Goal: Task Accomplishment & Management: Use online tool/utility

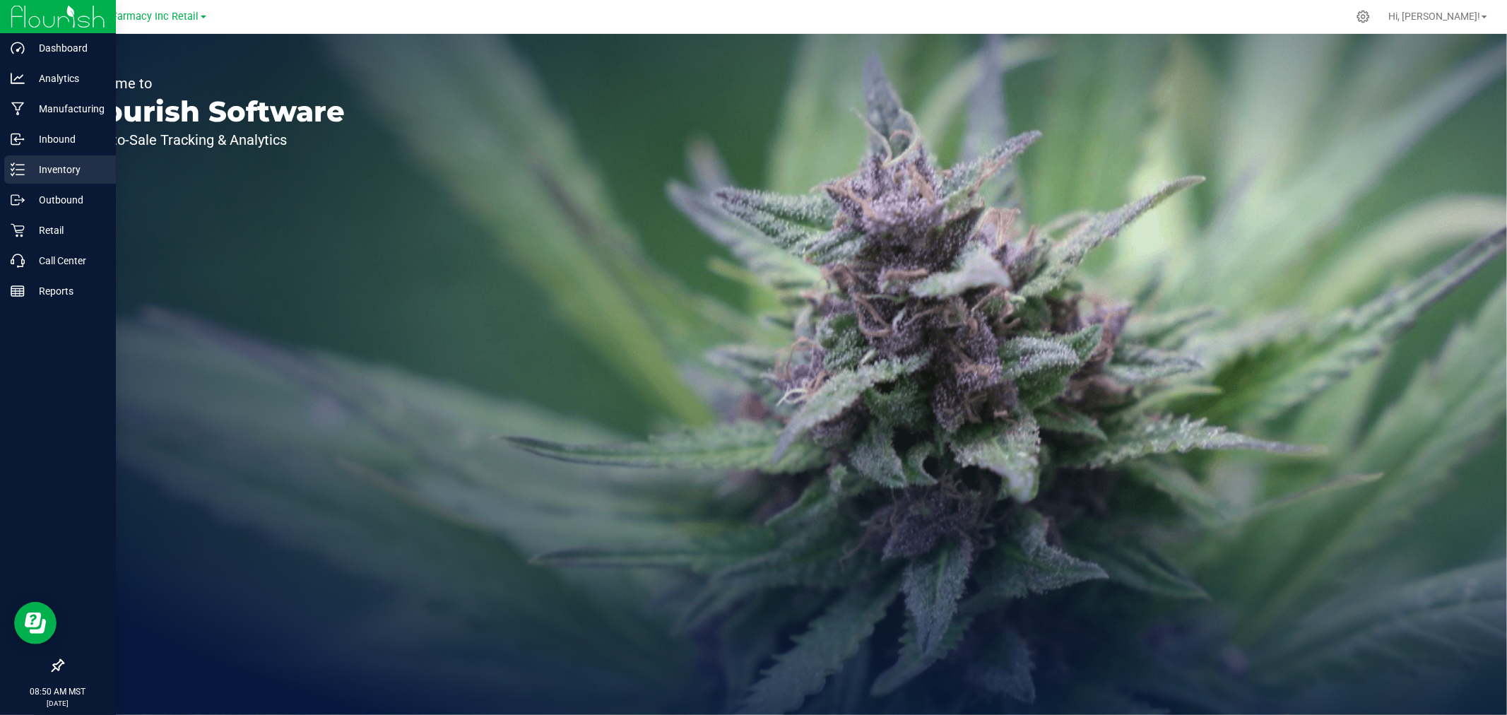
click at [25, 163] on p "Inventory" at bounding box center [67, 169] width 85 height 17
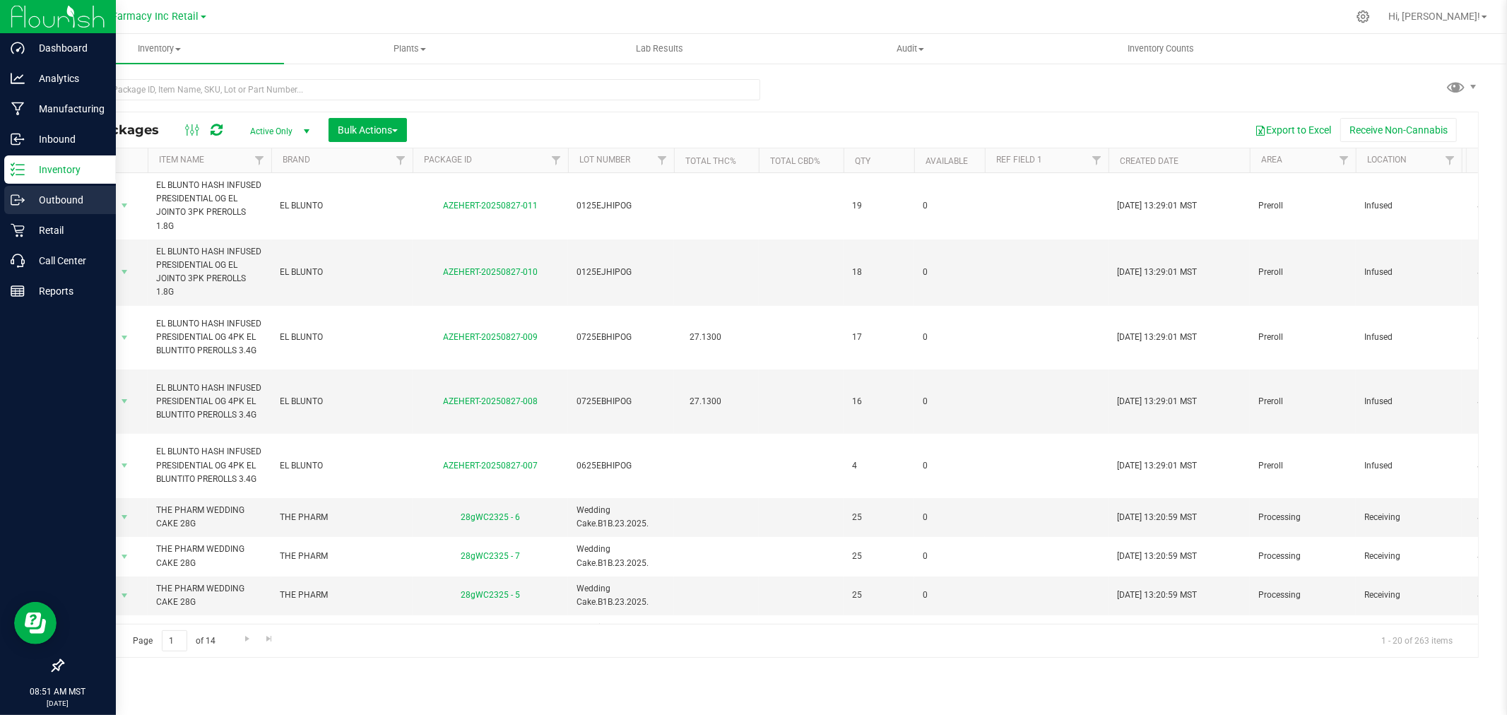
click at [25, 209] on div "Outbound" at bounding box center [60, 200] width 112 height 28
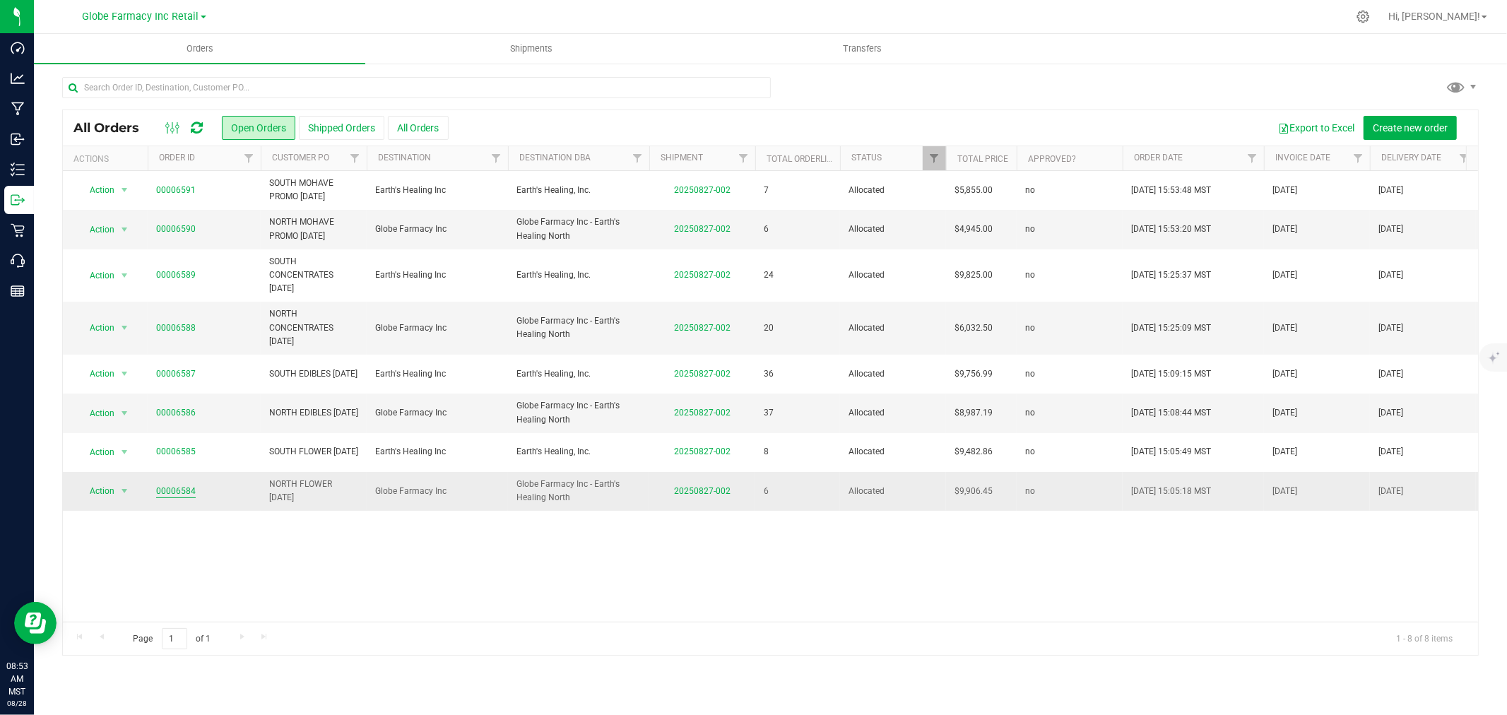
click at [182, 495] on link "00006584" at bounding box center [176, 491] width 40 height 13
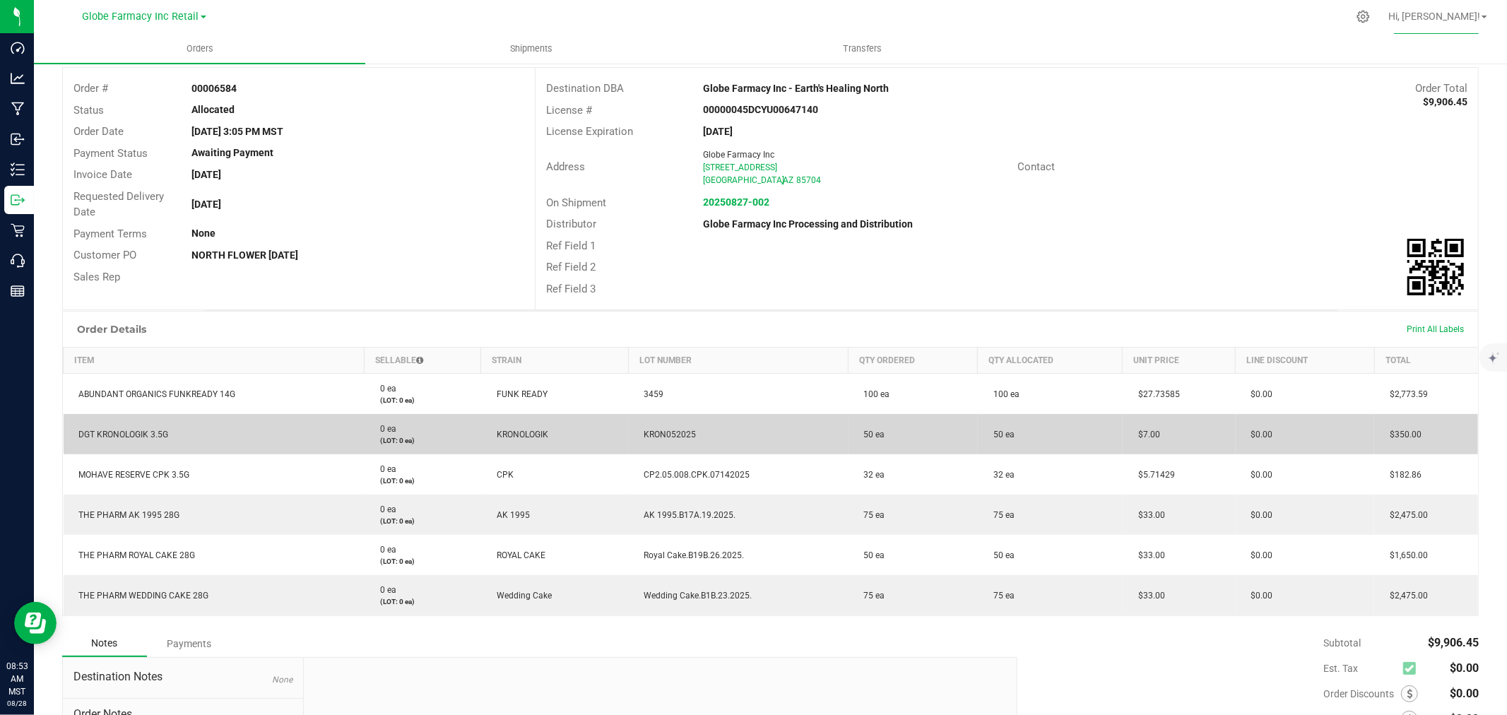
scroll to position [157, 0]
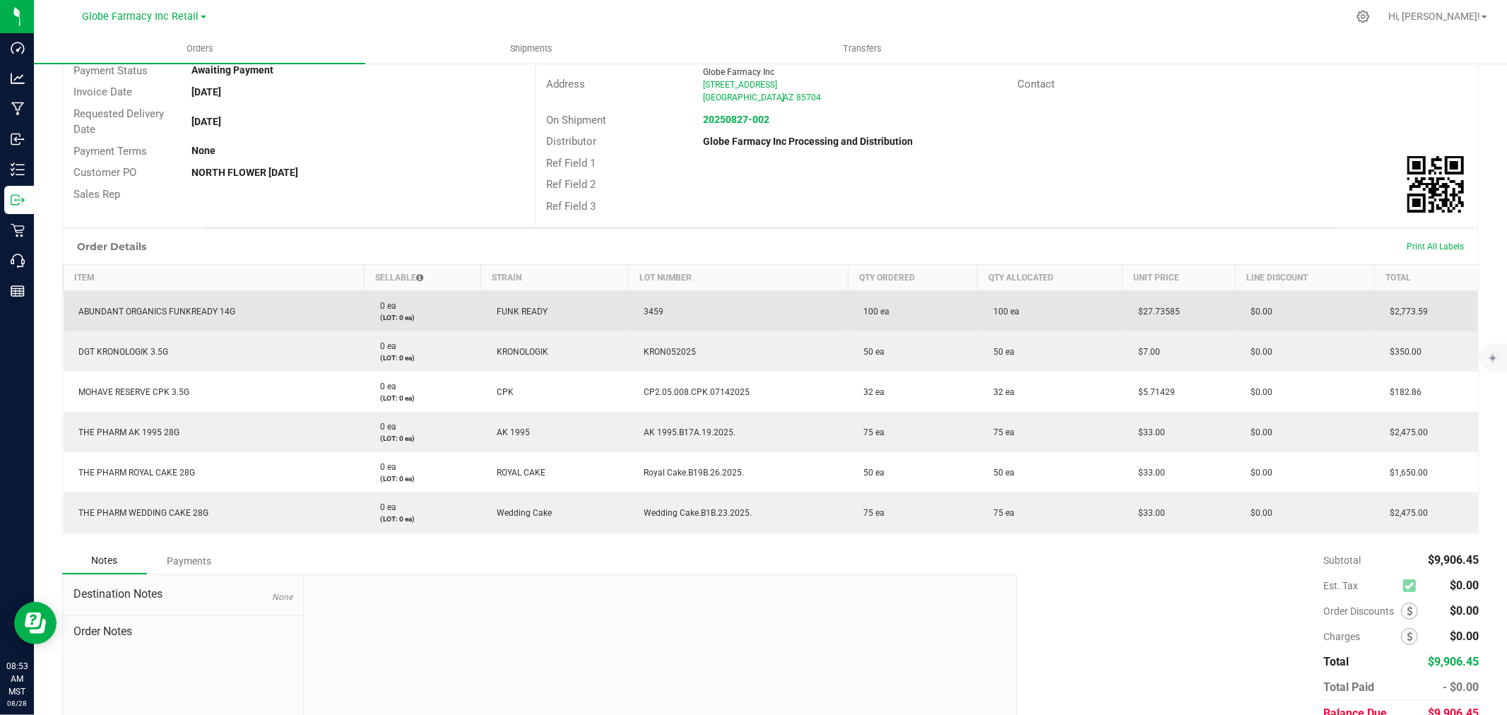
click at [204, 312] on span "ABUNDANT ORGANICS FUNKREADY 14G" at bounding box center [154, 312] width 164 height 10
click at [1168, 307] on span "$27.73585" at bounding box center [1155, 312] width 49 height 10
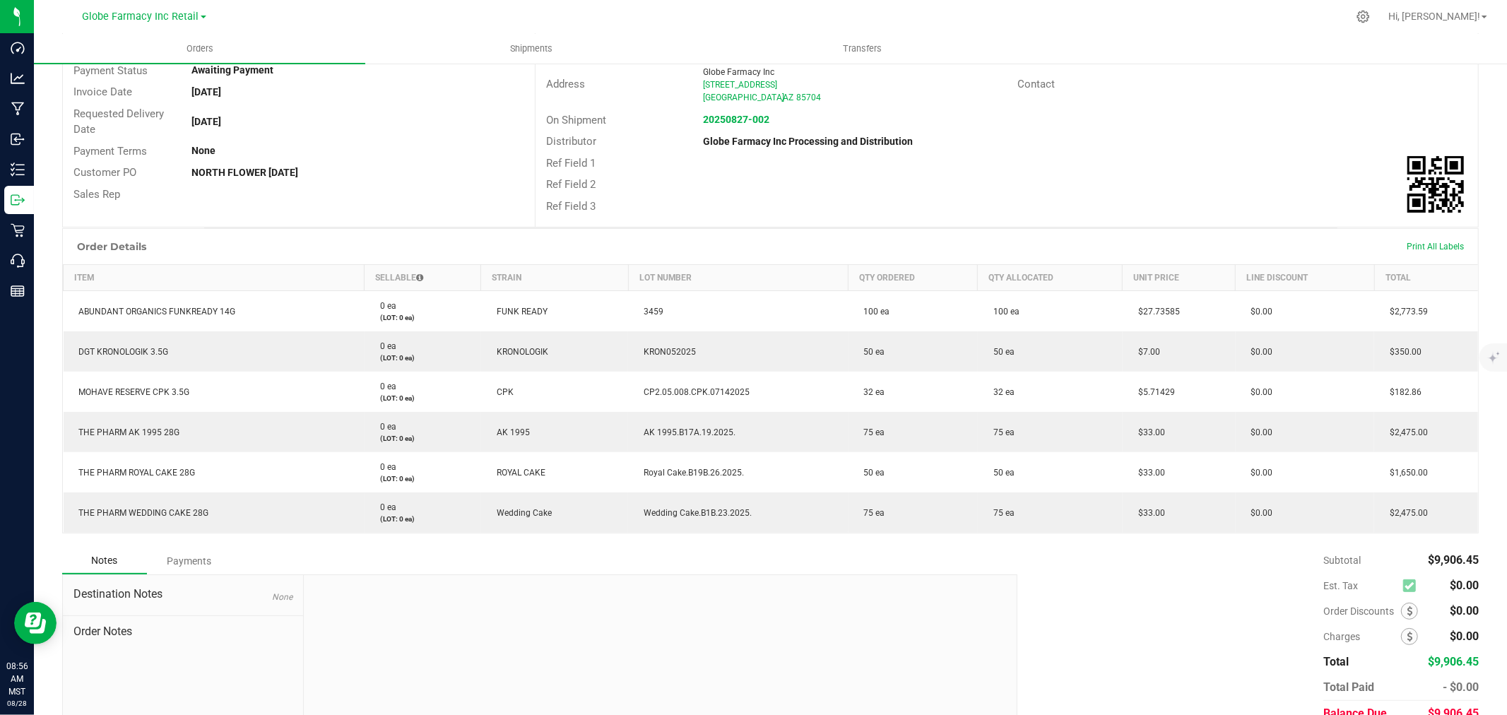
copy span "27.73585"
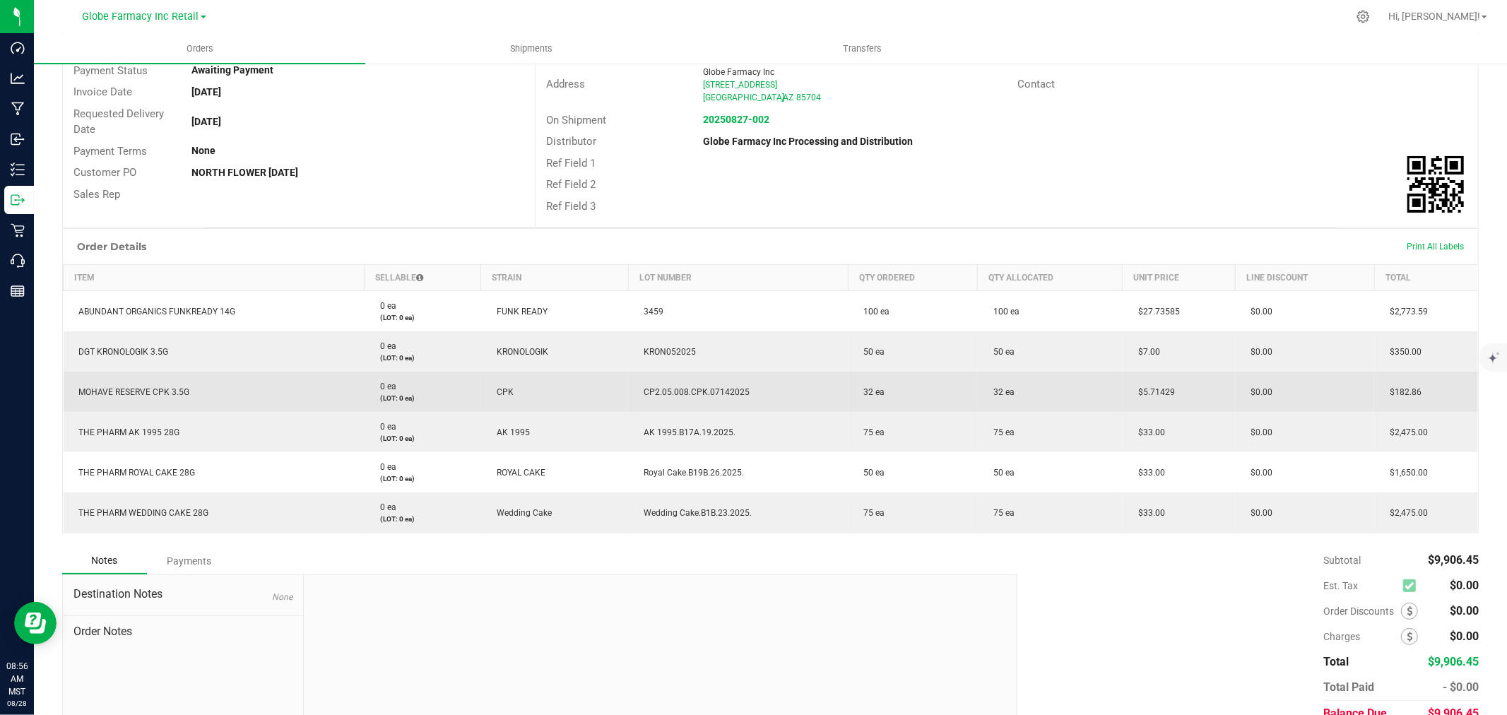
click at [1157, 384] on td "$5.71429" at bounding box center [1179, 392] width 113 height 40
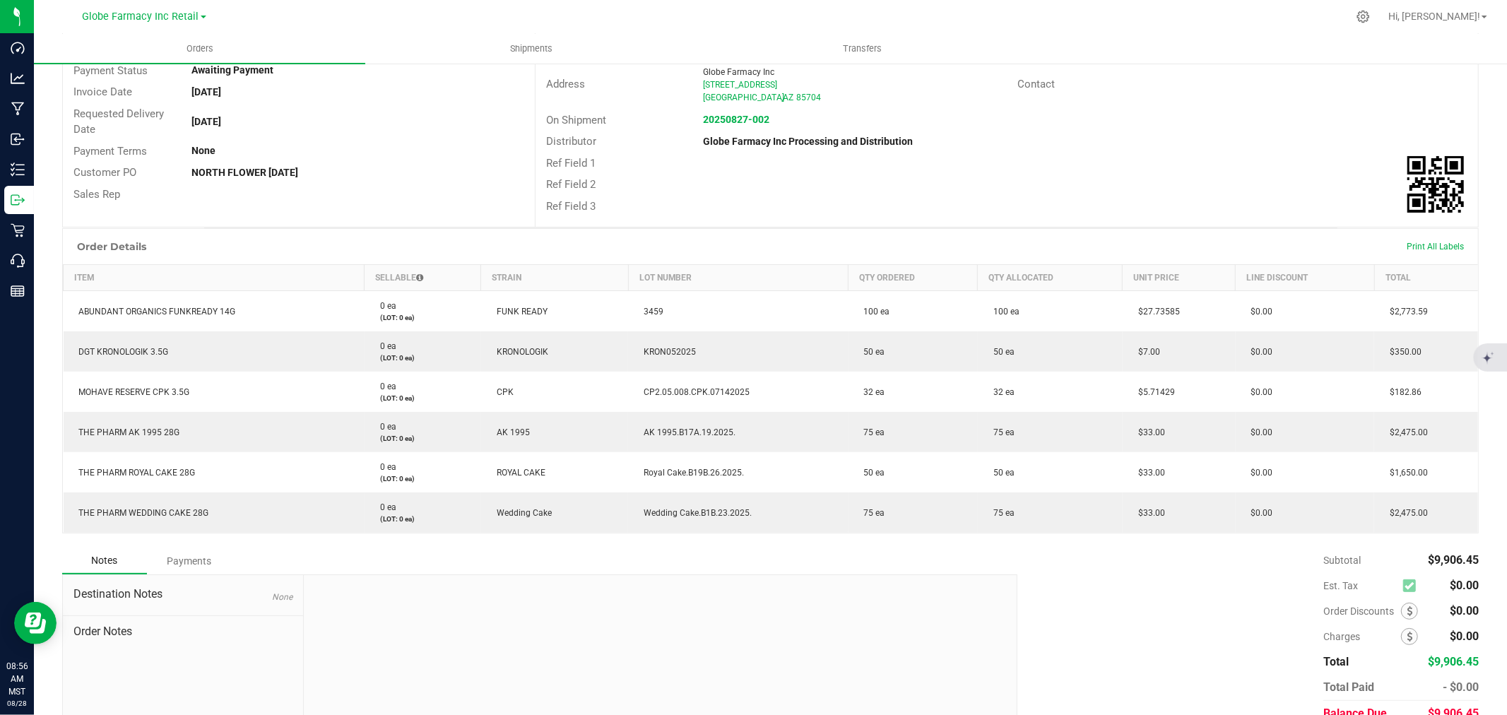
copy span "5.71429"
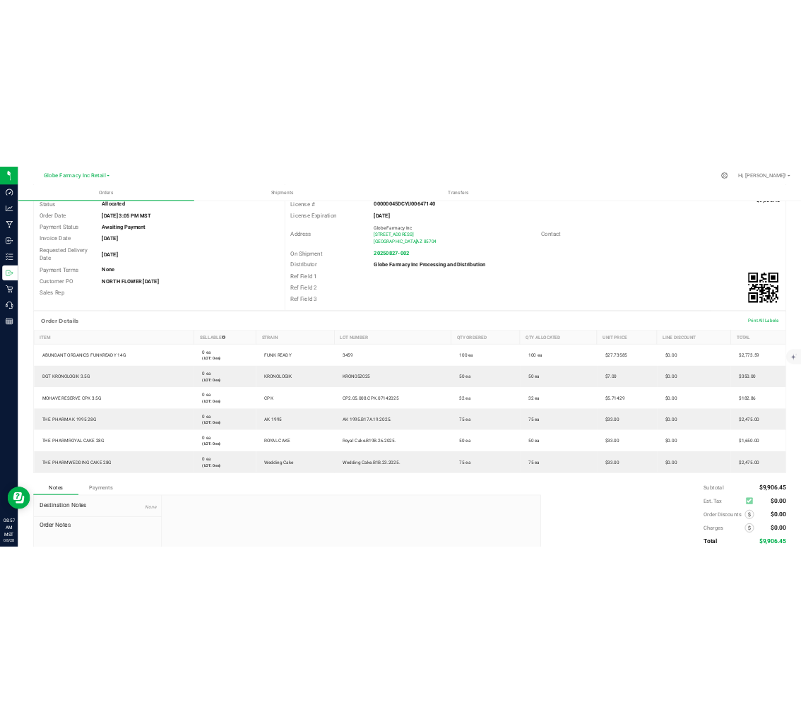
scroll to position [0, 0]
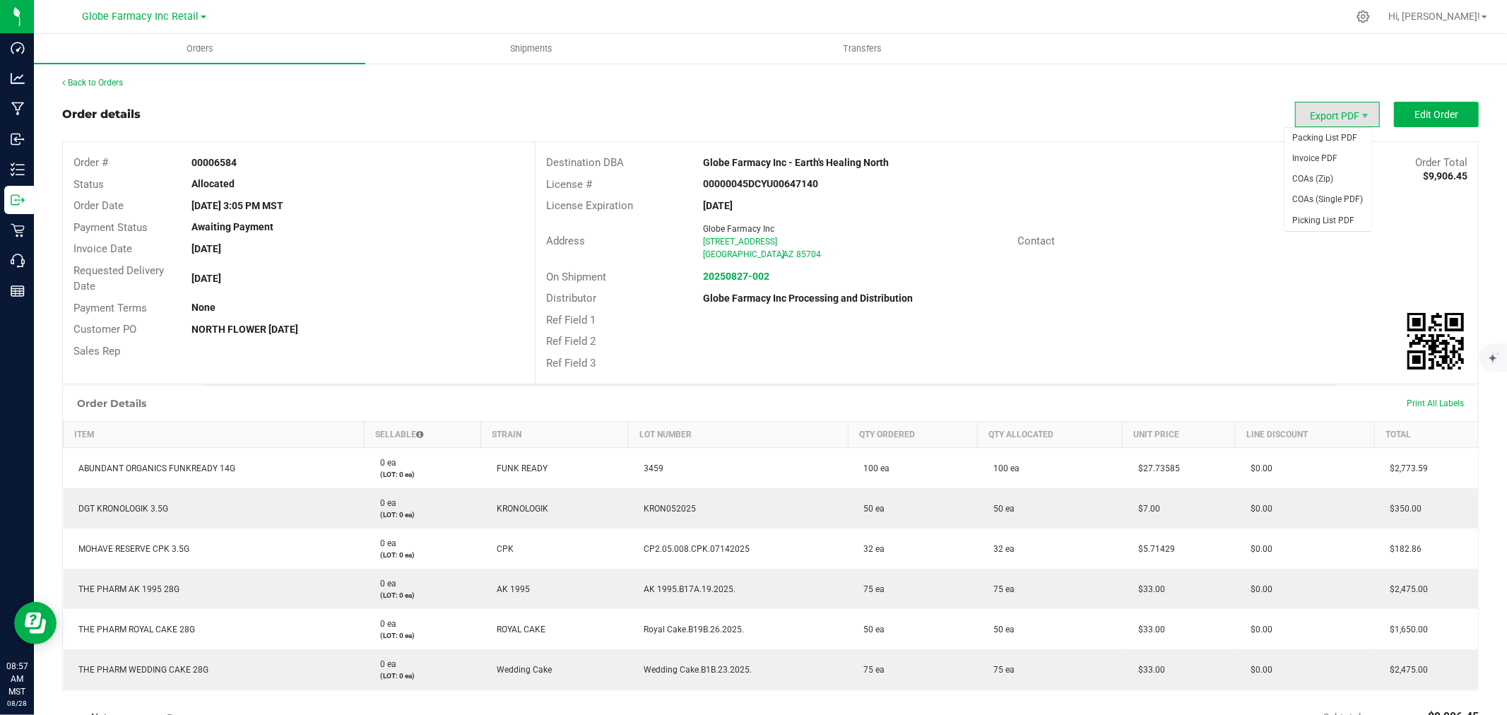
click at [1324, 109] on span "Export PDF" at bounding box center [1337, 114] width 85 height 25
click at [1348, 216] on span "Picking List PDF" at bounding box center [1329, 221] width 88 height 20
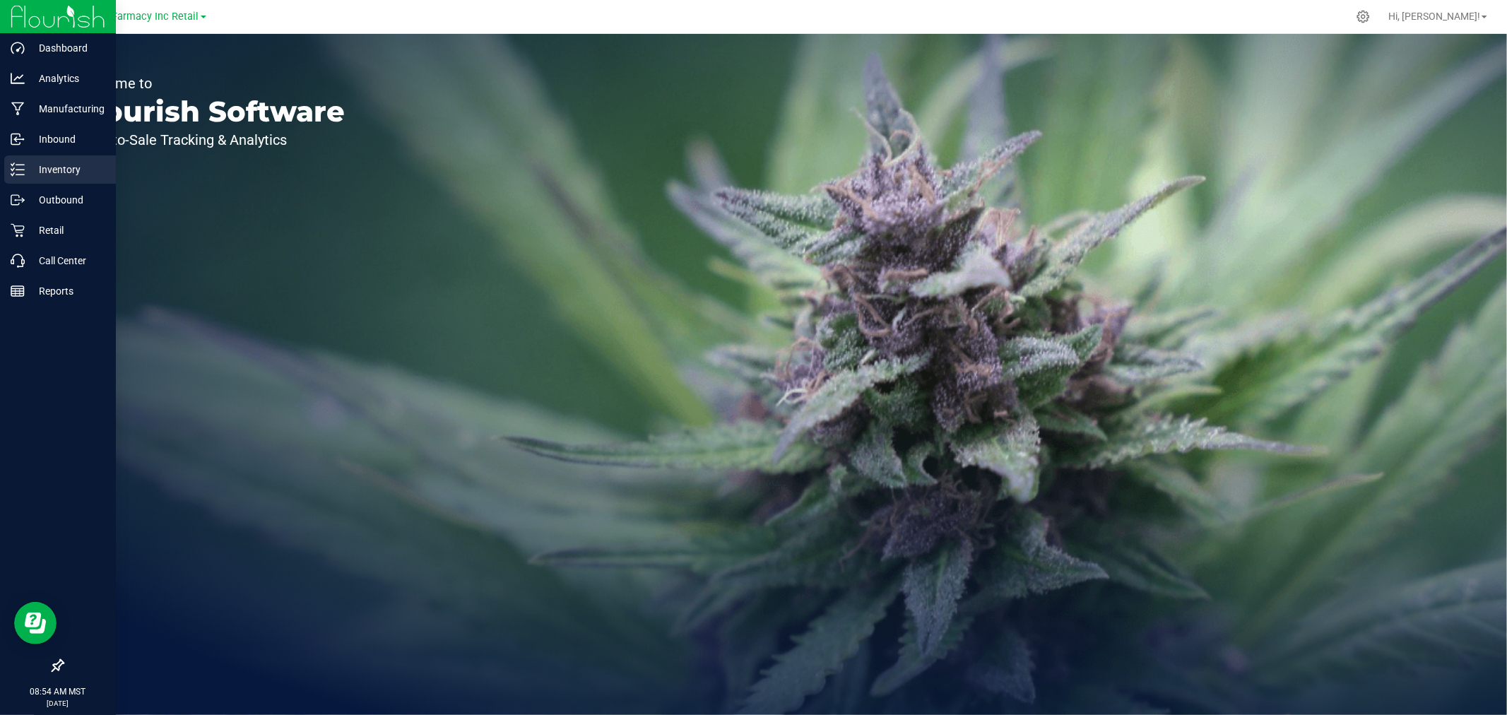
click at [13, 175] on icon at bounding box center [12, 174] width 3 height 2
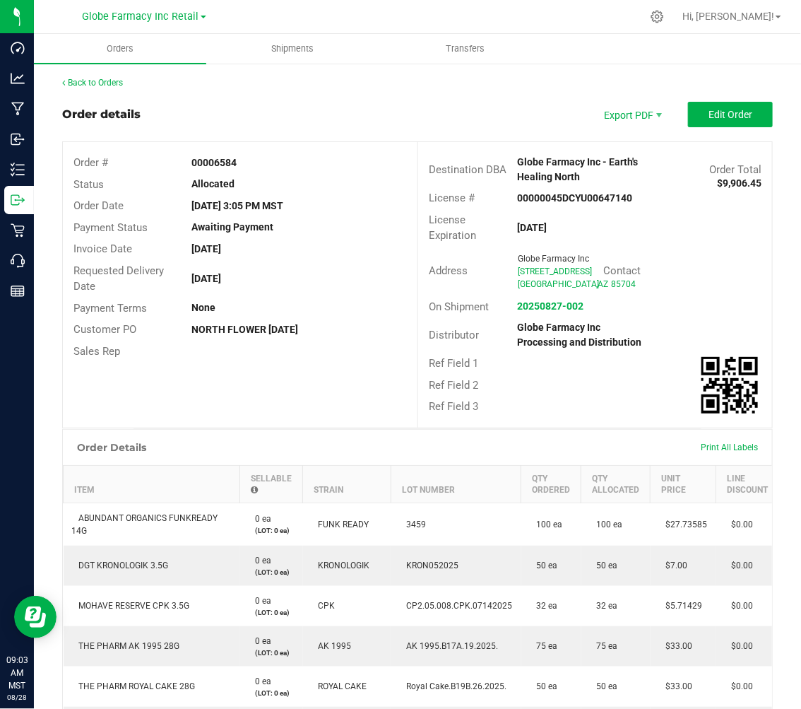
click at [108, 87] on div "Back to Orders Order details Export PDF Edit Order Order # 00006584 Status Allo…" at bounding box center [417, 528] width 711 height 905
click at [106, 81] on link "Back to Orders" at bounding box center [92, 83] width 61 height 10
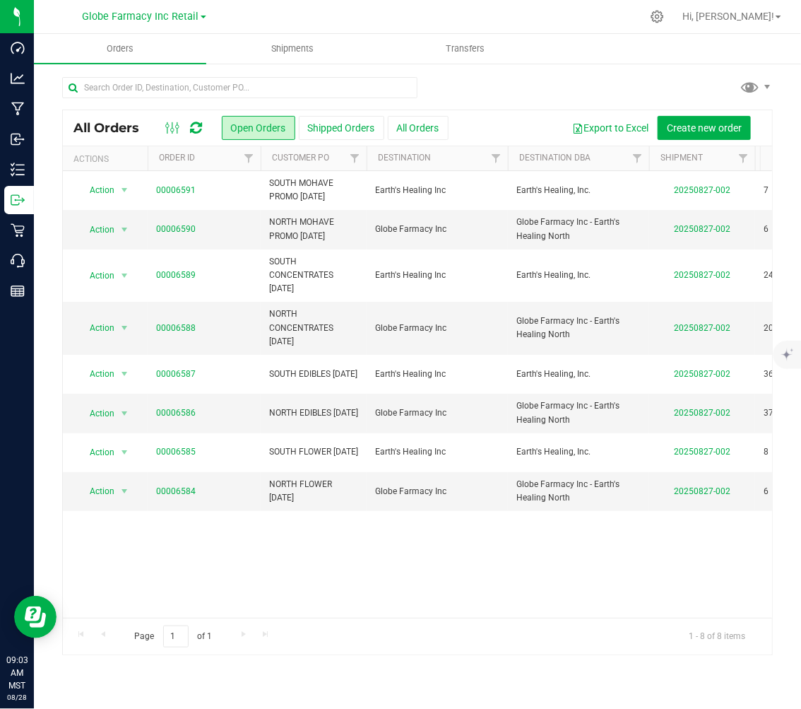
scroll to position [0, 610]
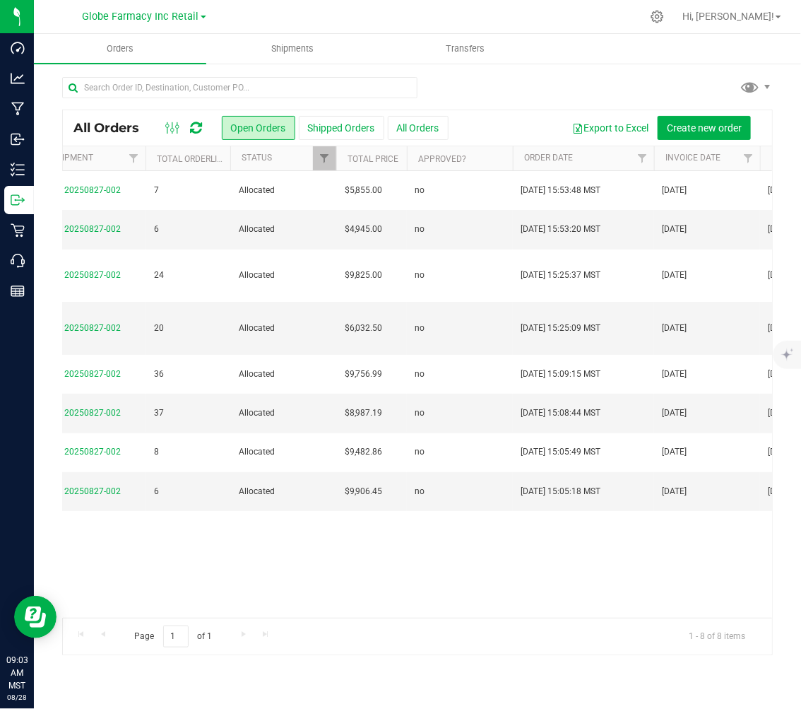
drag, startPoint x: 421, startPoint y: 618, endPoint x: 429, endPoint y: 611, distance: 10.0
click at [420, 618] on div "Page 1 of 1 1 - 8 of 8 items" at bounding box center [418, 636] width 710 height 37
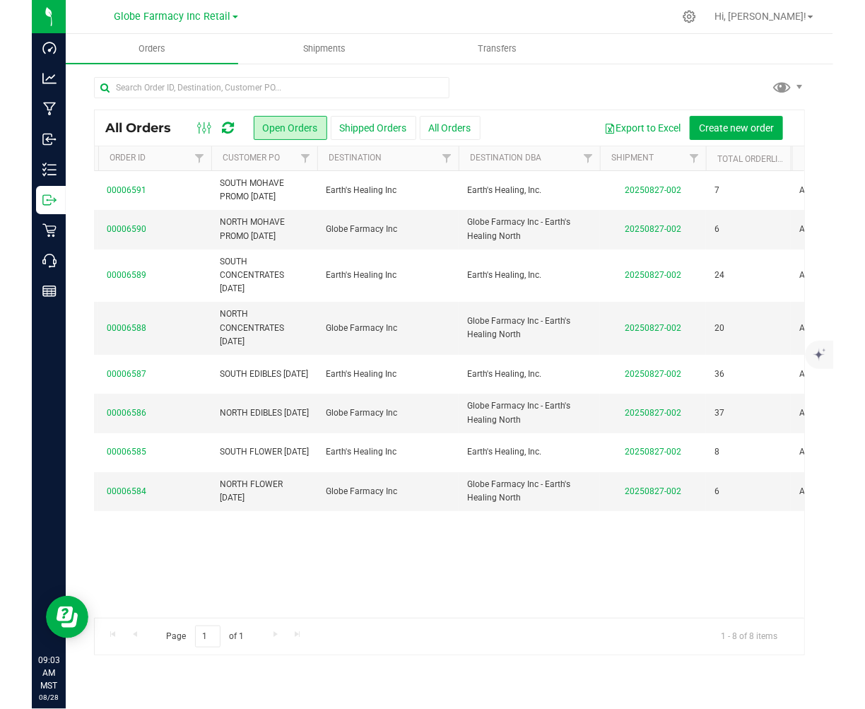
scroll to position [0, 0]
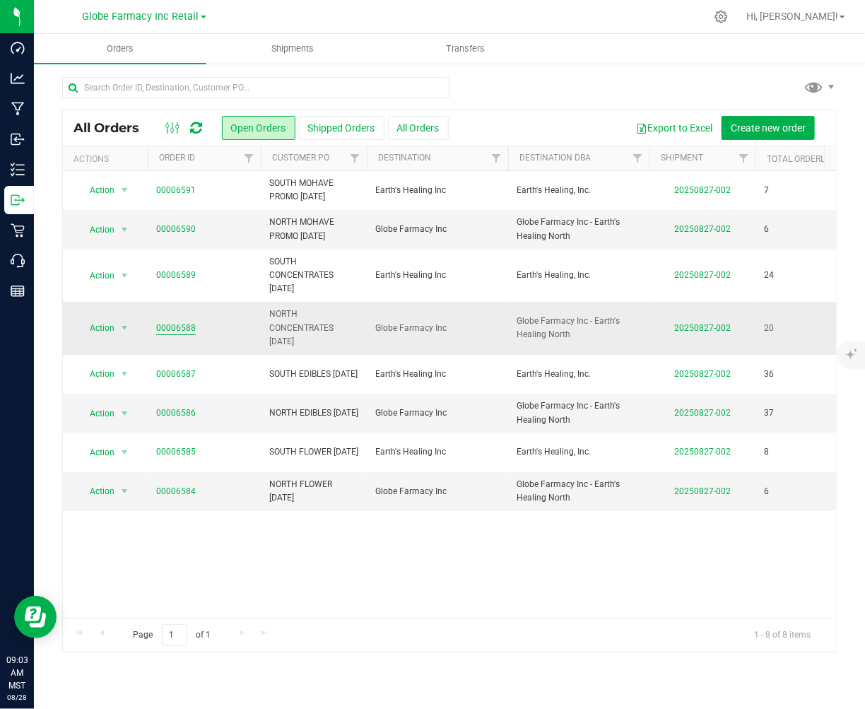
click at [177, 330] on link "00006588" at bounding box center [176, 328] width 40 height 13
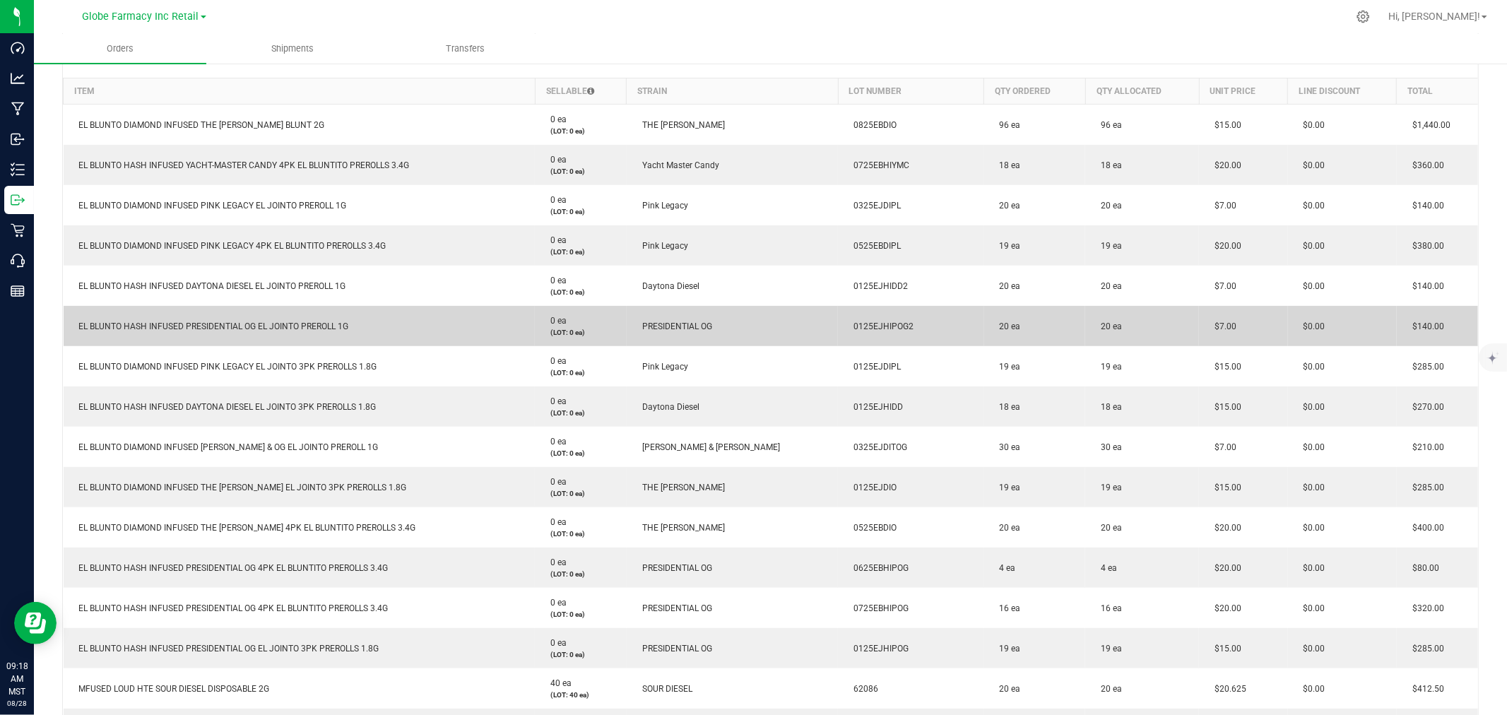
scroll to position [391, 0]
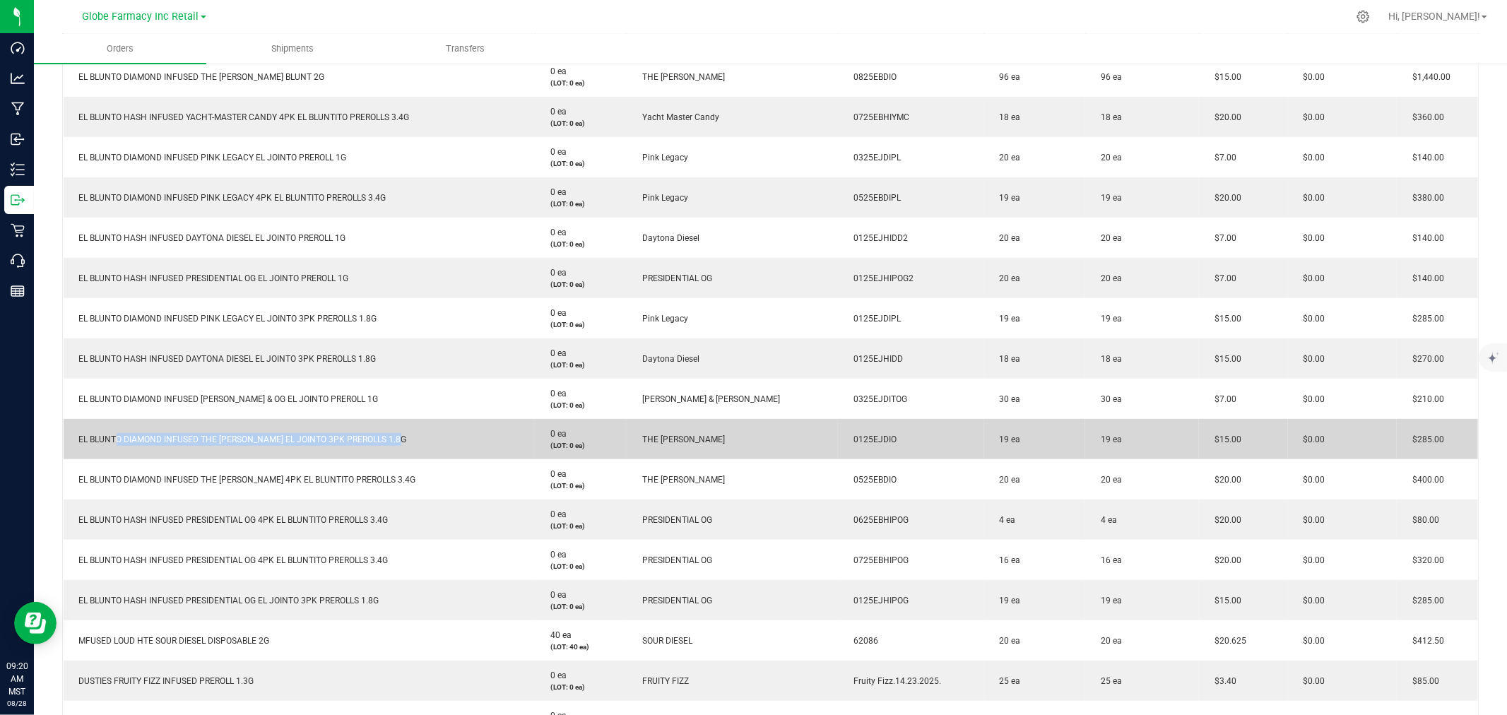
drag, startPoint x: 423, startPoint y: 435, endPoint x: 110, endPoint y: 447, distance: 313.3
click at [110, 447] on td "EL BLUNTO DIAMOND INFUSED THE [PERSON_NAME] EL JOINTO 3PK PREROLLS 1.8G" at bounding box center [300, 439] width 472 height 40
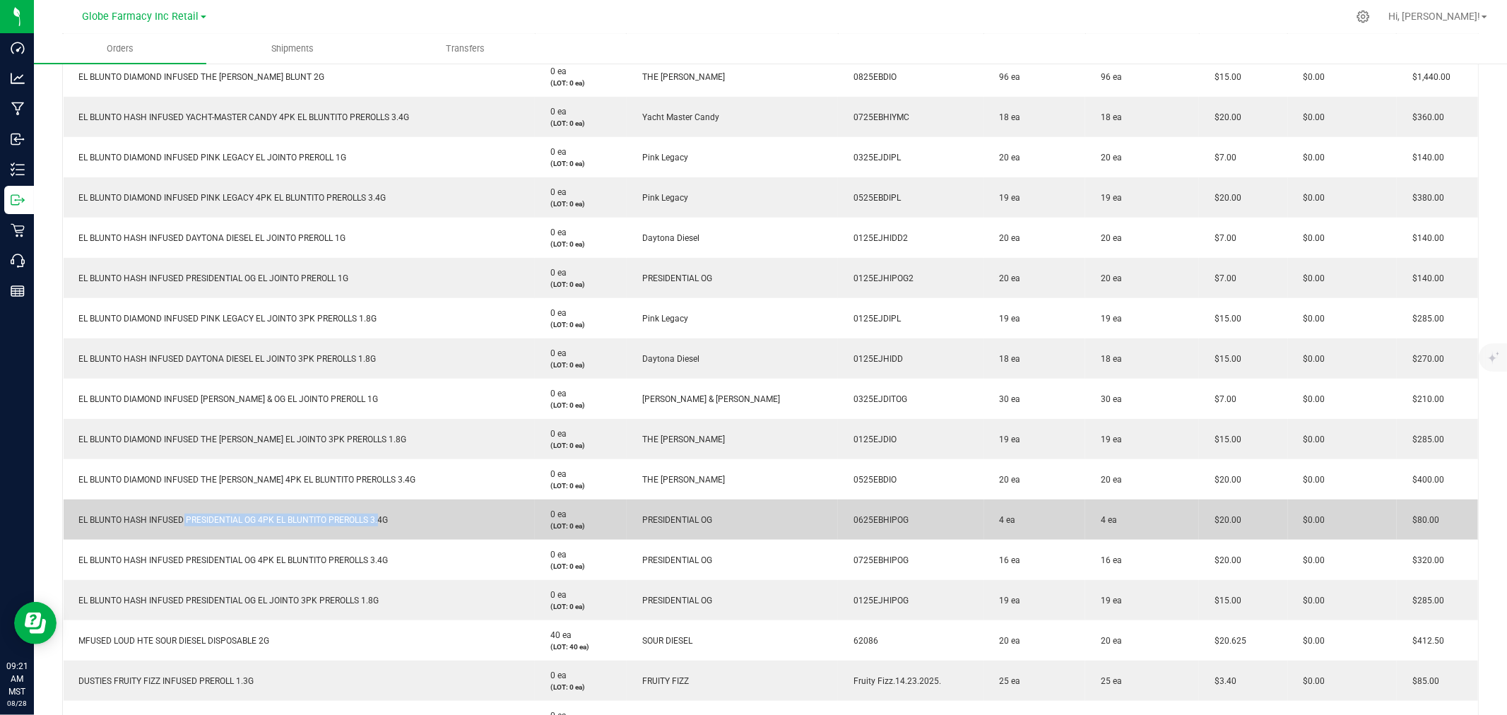
drag, startPoint x: 372, startPoint y: 523, endPoint x: 179, endPoint y: 512, distance: 193.2
click at [179, 512] on td "EL BLUNTO HASH INFUSED PRESIDENTIAL OG 4PK EL BLUNTITO PREROLLS 3.4G" at bounding box center [300, 520] width 472 height 40
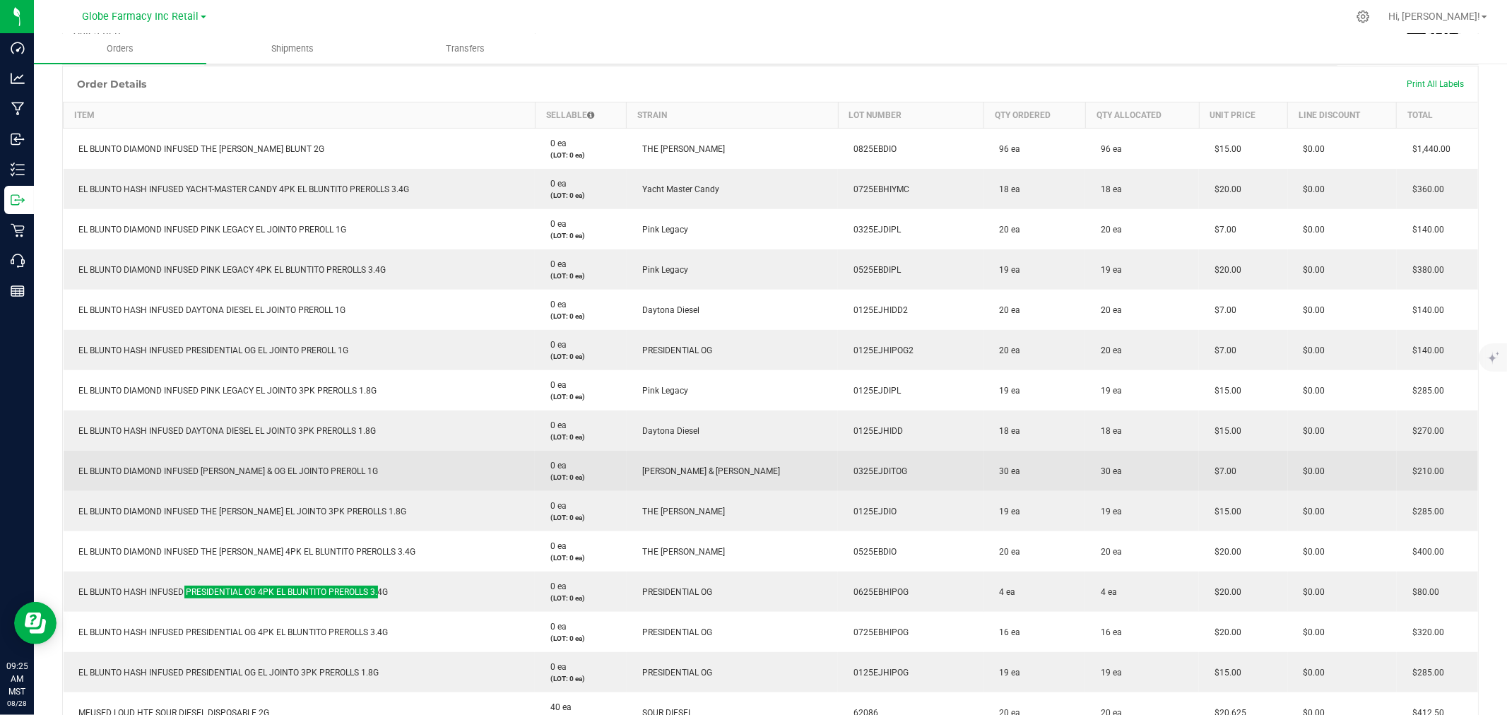
scroll to position [314, 0]
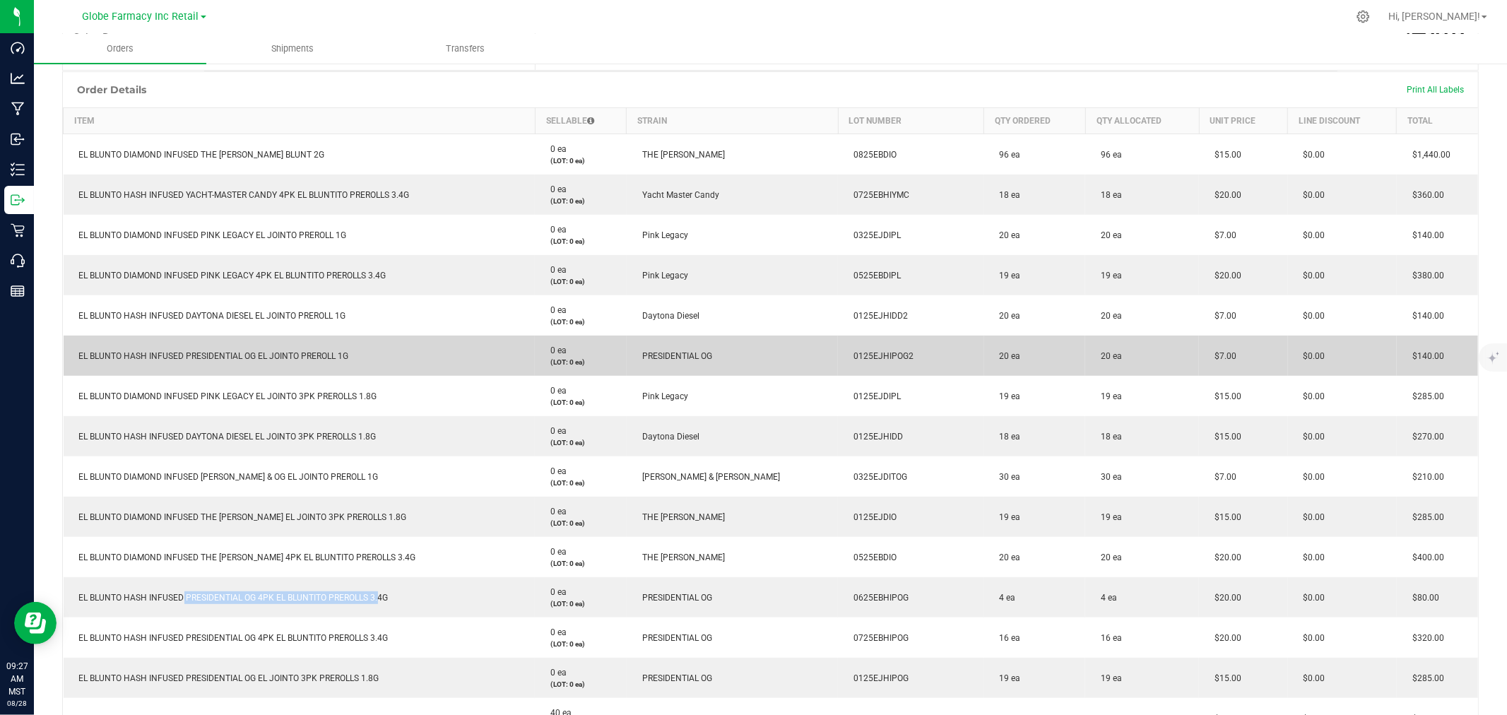
drag, startPoint x: 415, startPoint y: 356, endPoint x: 68, endPoint y: 359, distance: 347.0
click at [68, 359] on td "EL BLUNTO HASH INFUSED PRESIDENTIAL OG EL JOINTO PREROLL 1G" at bounding box center [300, 356] width 472 height 40
copy span "EL BLUNTO HASH INFUSED PRESIDENTIAL OG EL JOINTO PREROLL 1G"
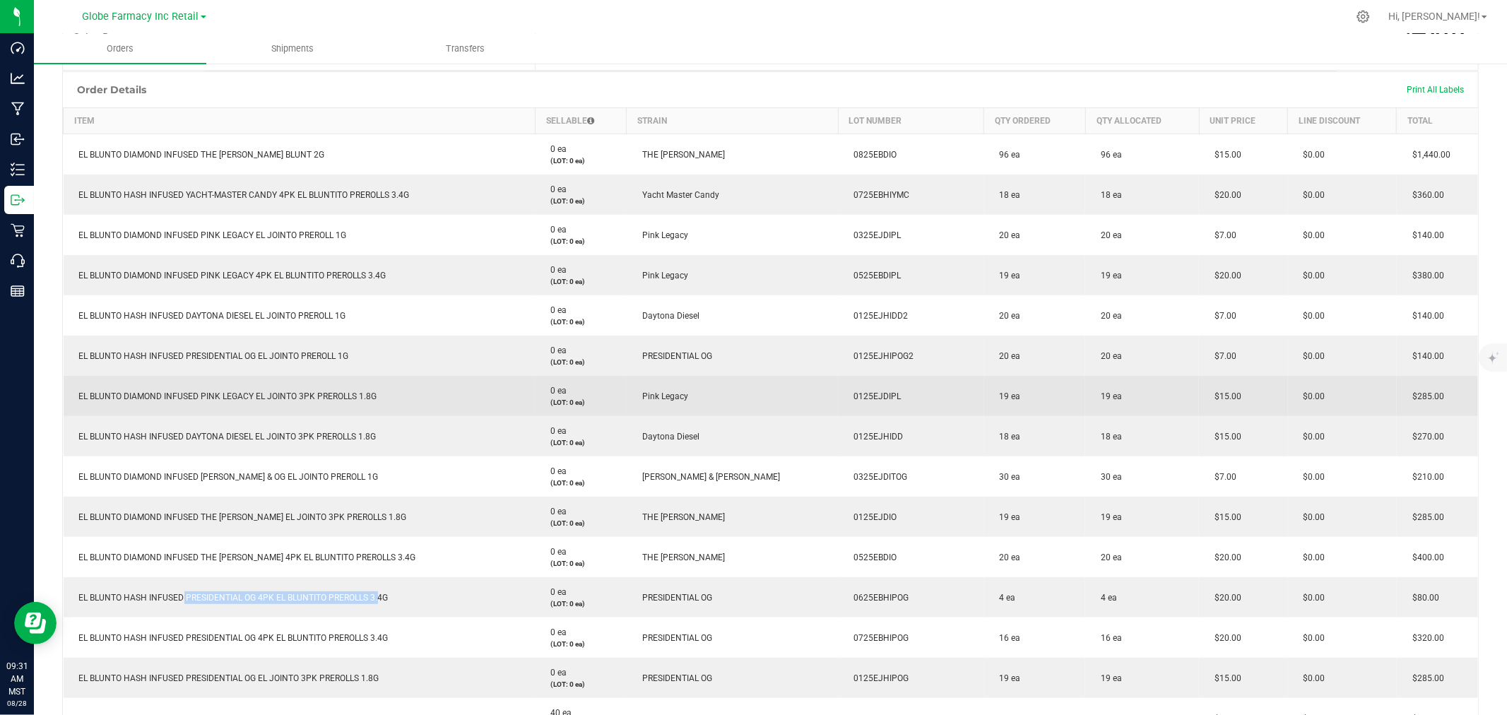
drag, startPoint x: 159, startPoint y: 379, endPoint x: 377, endPoint y: 401, distance: 219.4
click at [377, 401] on td "EL BLUNTO DIAMOND INFUSED PINK LEGACY EL JOINTO 3PK PREROLLS 1.8G" at bounding box center [300, 396] width 472 height 40
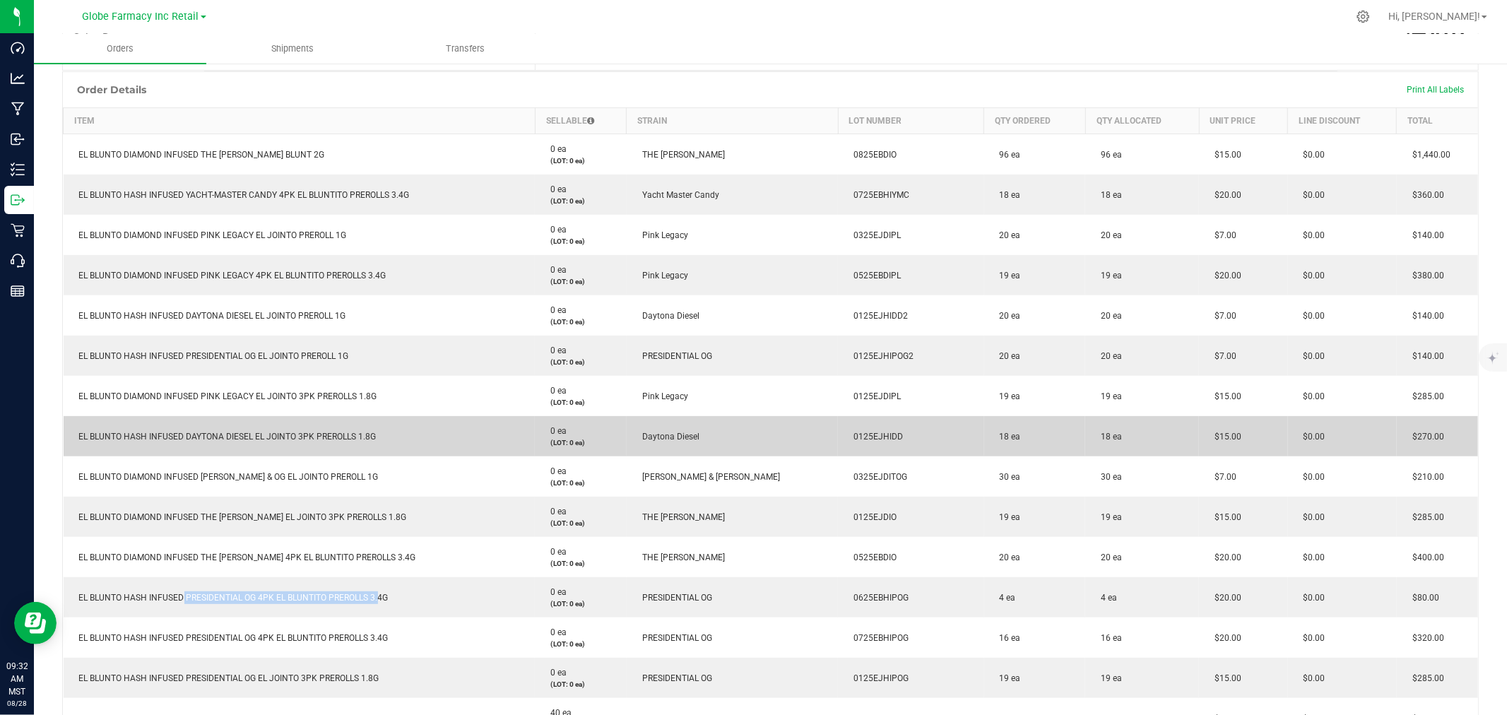
drag, startPoint x: 224, startPoint y: 431, endPoint x: 404, endPoint y: 439, distance: 179.7
click at [404, 439] on td "EL BLUNTO HASH INFUSED DAYTONA DIESEL EL JOINTO 3PK PREROLLS 1.8G" at bounding box center [300, 436] width 472 height 40
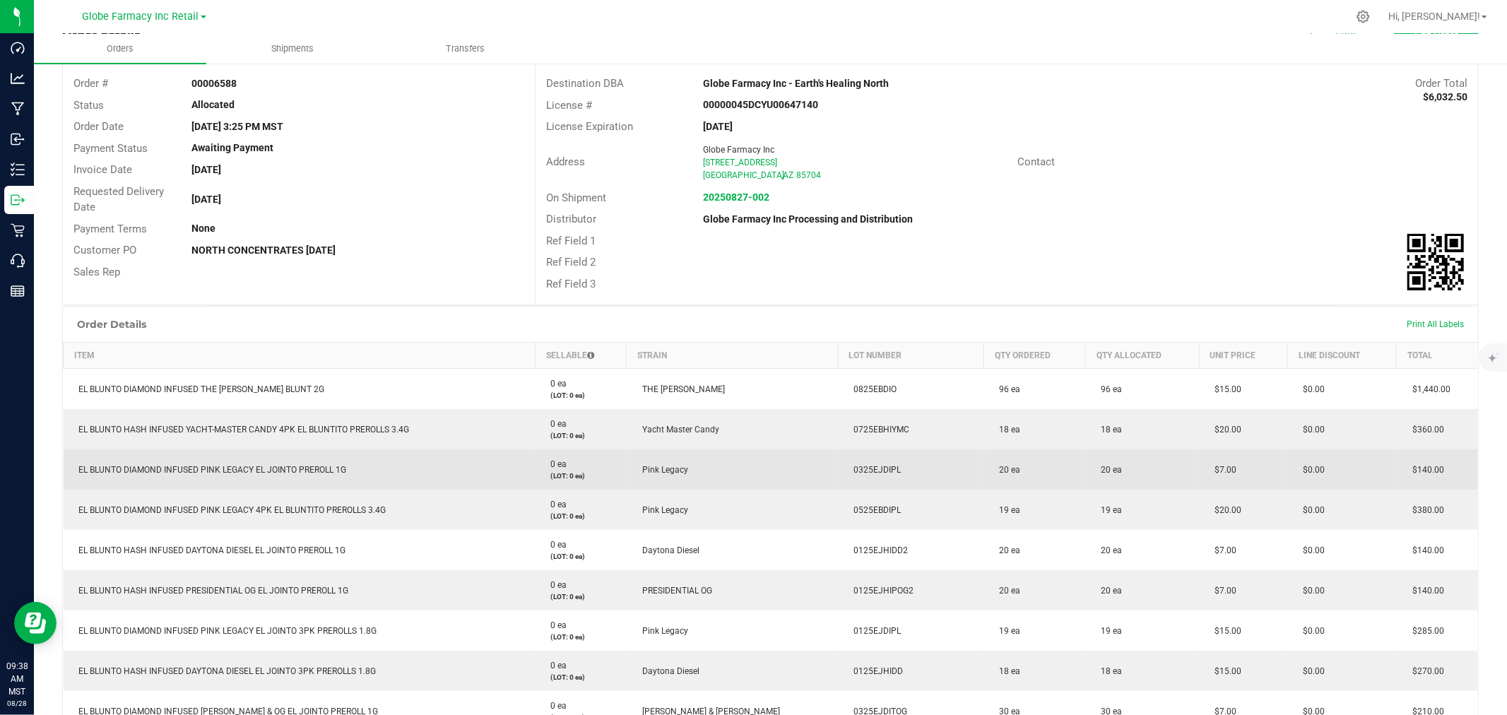
scroll to position [0, 0]
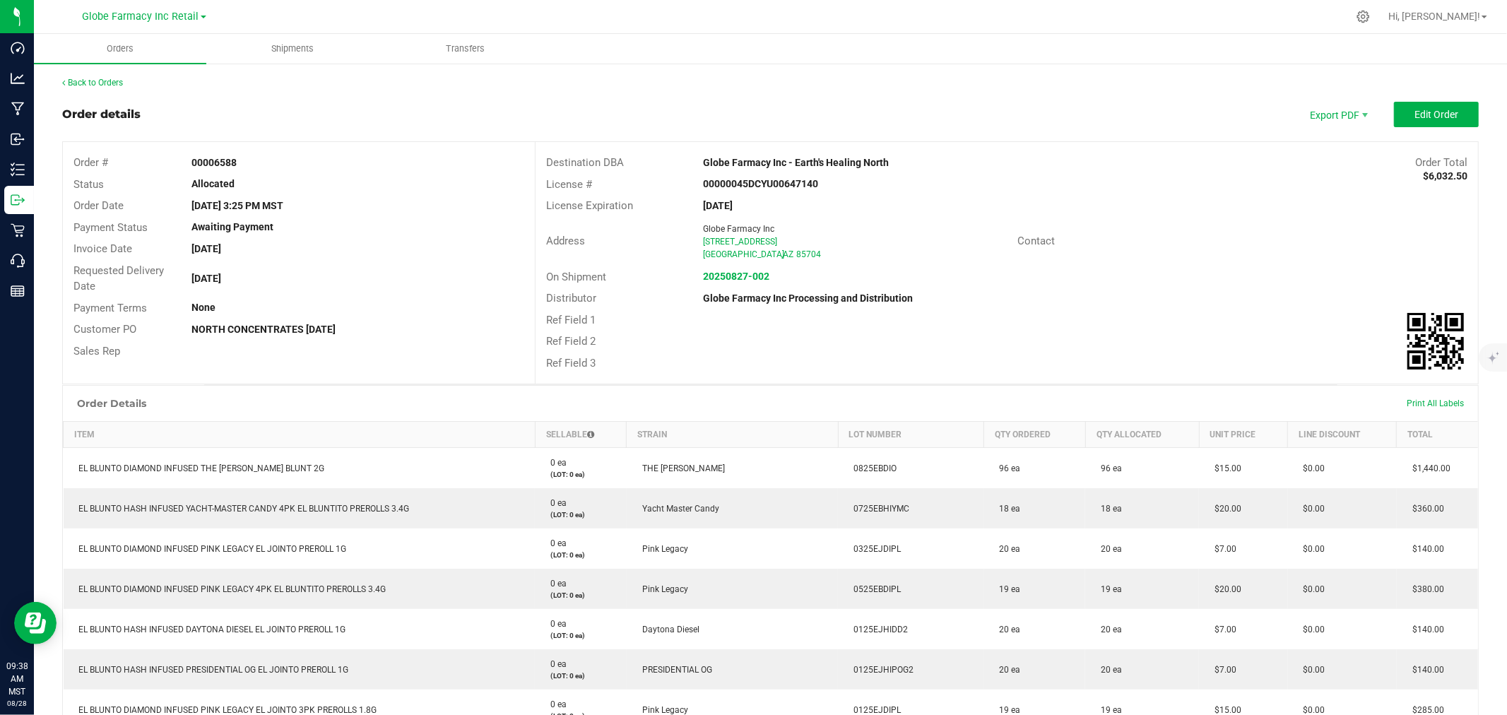
drag, startPoint x: 1091, startPoint y: 256, endPoint x: 1371, endPoint y: 107, distance: 317.1
click at [801, 249] on div "Address Globe Farmacy Inc [STREET_ADDRESS] Contact" at bounding box center [1007, 241] width 943 height 49
click at [801, 110] on span "Export PDF" at bounding box center [1337, 114] width 85 height 25
click at [801, 254] on div "Address Globe Farmacy Inc [STREET_ADDRESS] Contact" at bounding box center [1007, 241] width 943 height 49
click at [801, 122] on span "Export PDF" at bounding box center [1337, 114] width 85 height 25
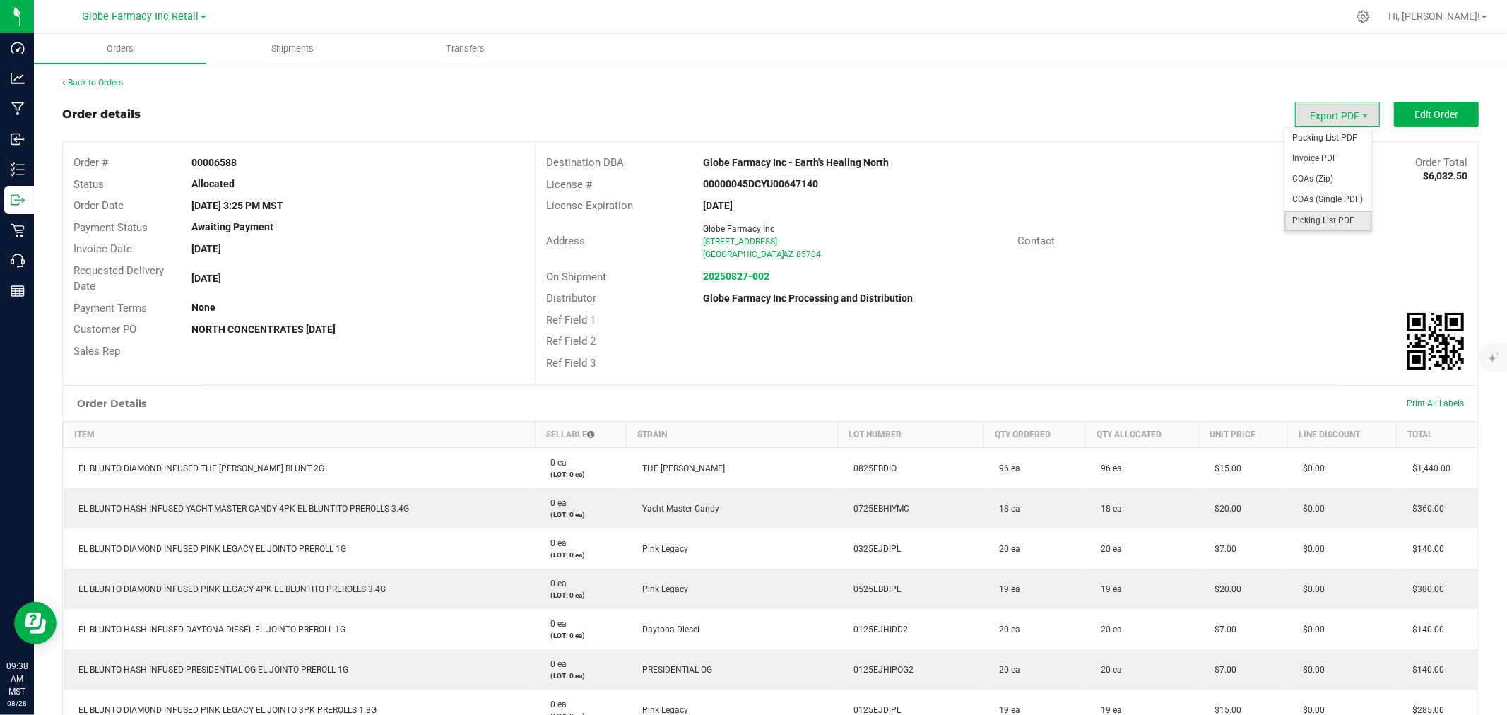
click at [801, 220] on span "Picking List PDF" at bounding box center [1329, 221] width 88 height 20
